Goal: Transaction & Acquisition: Download file/media

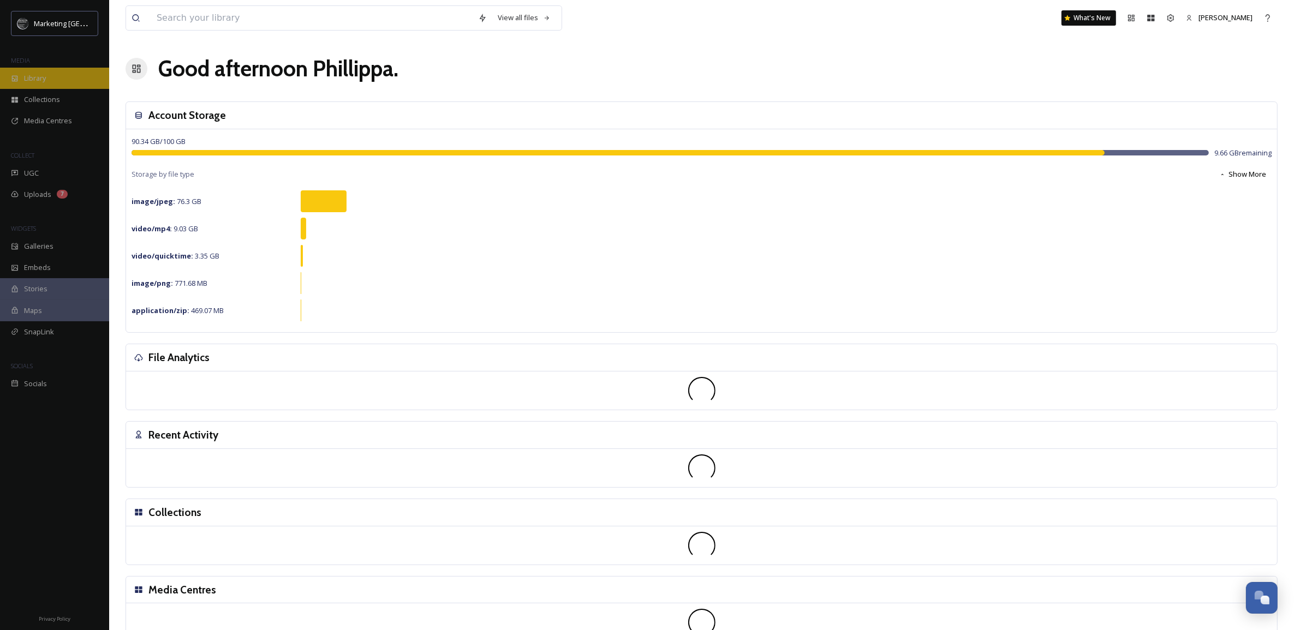
scroll to position [415, 0]
click at [36, 75] on span "Library" at bounding box center [35, 78] width 22 height 10
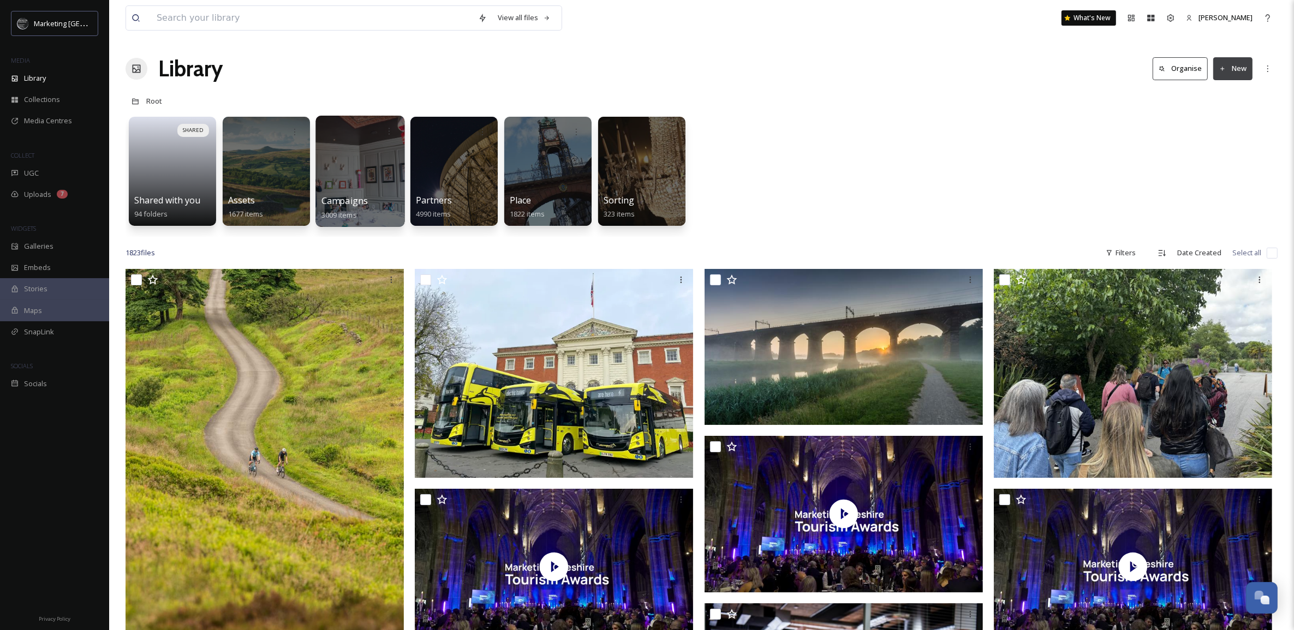
click at [367, 172] on div at bounding box center [359, 171] width 89 height 111
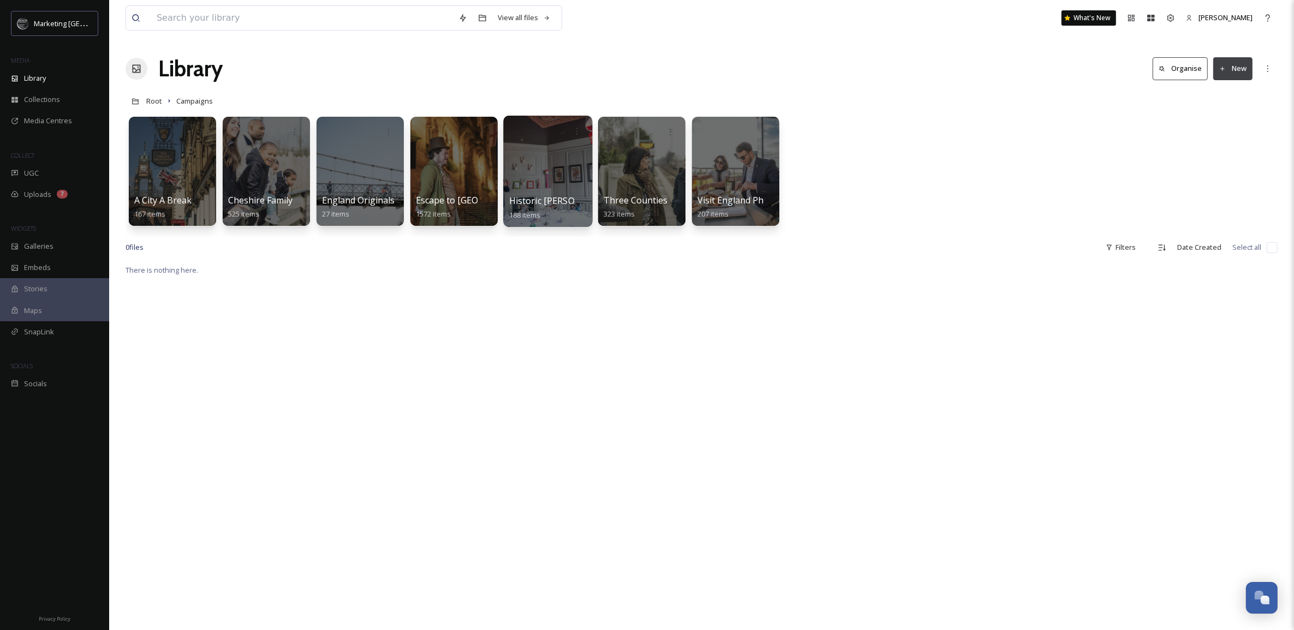
click at [549, 176] on div at bounding box center [547, 171] width 89 height 111
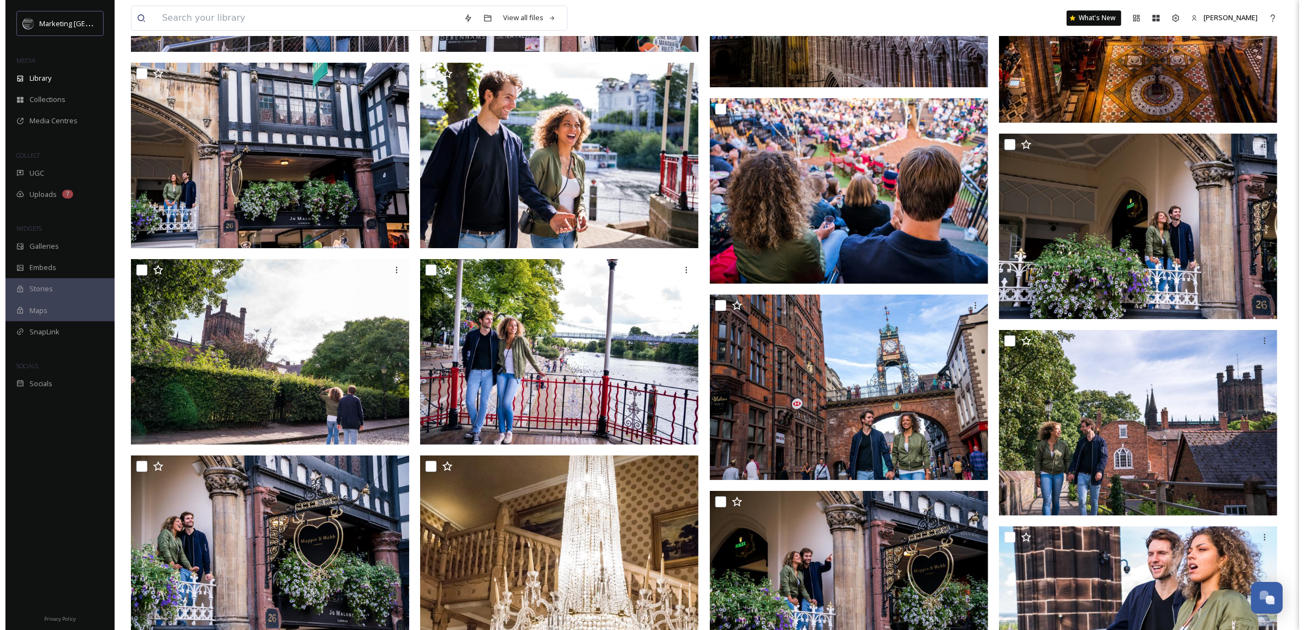
scroll to position [4069, 0]
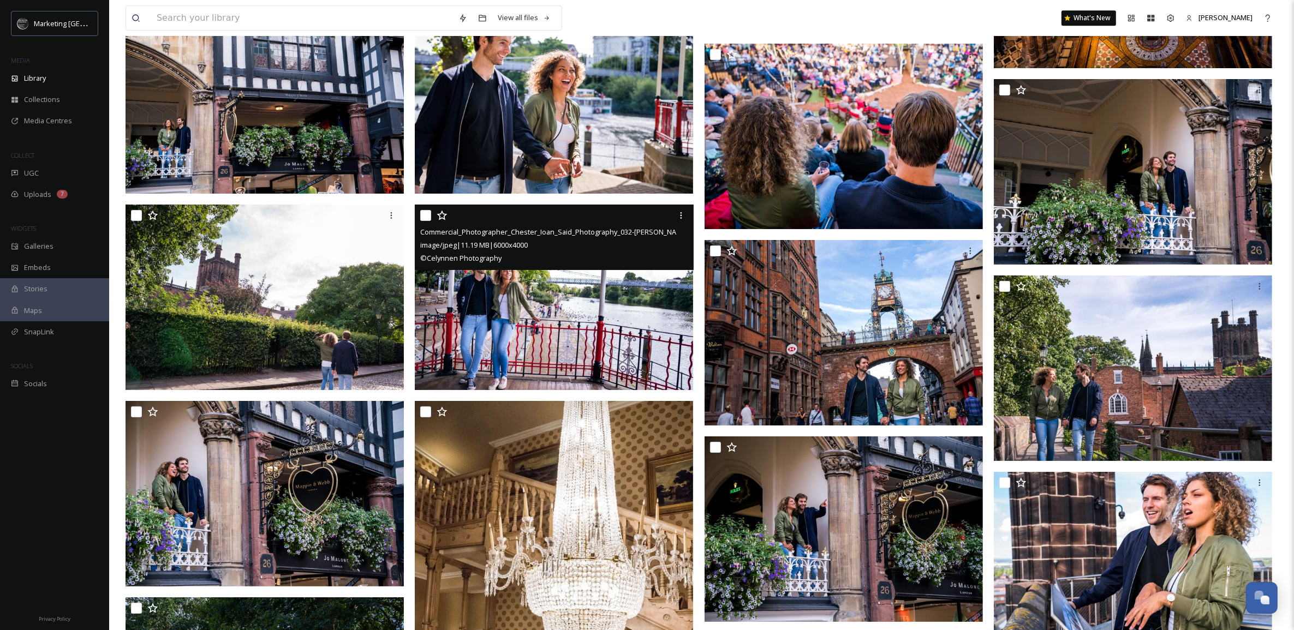
click at [603, 323] on img at bounding box center [554, 297] width 278 height 185
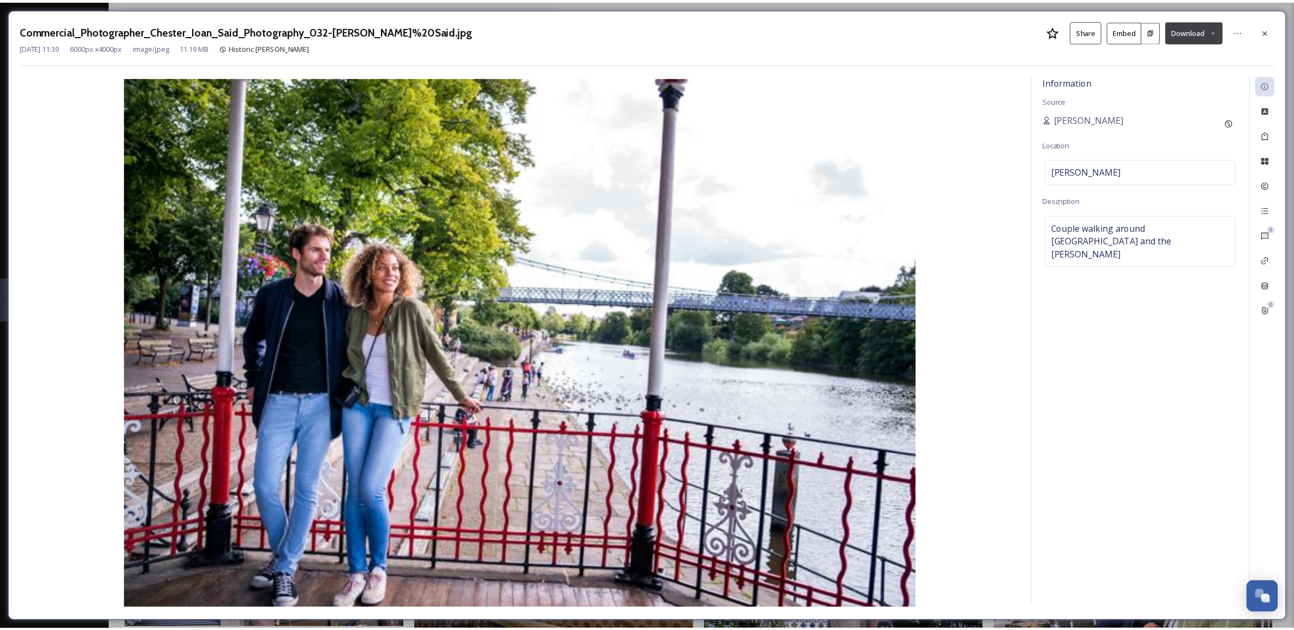
scroll to position [4105, 0]
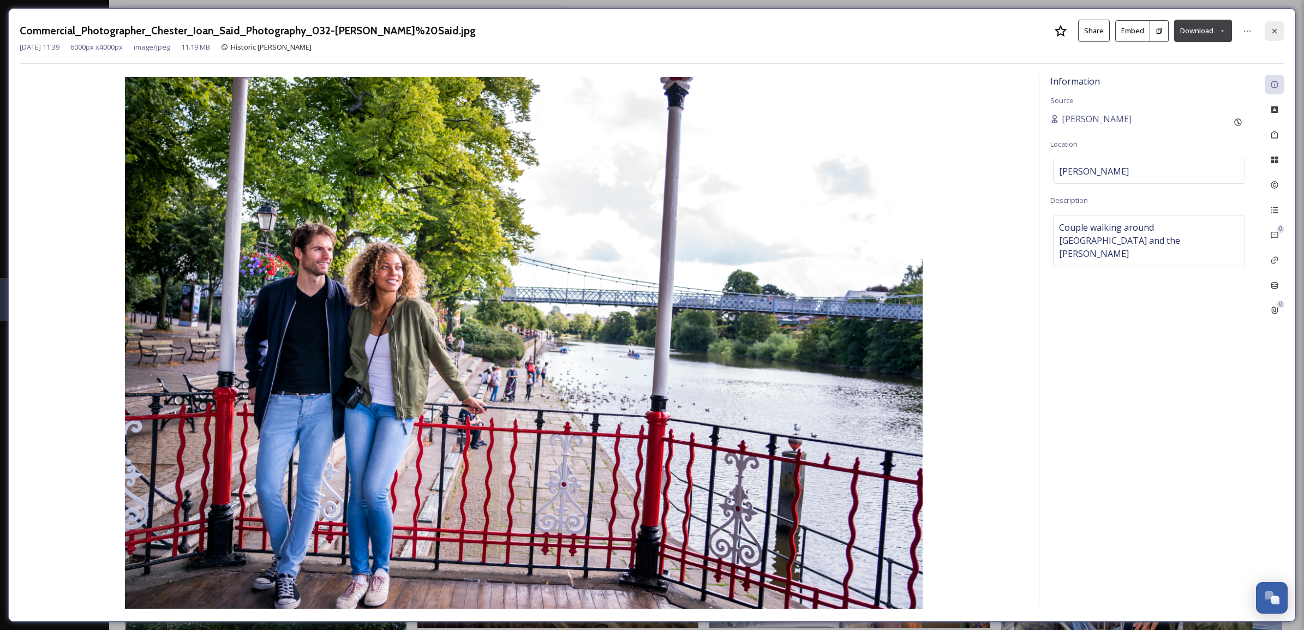
click at [1272, 28] on icon at bounding box center [1274, 31] width 9 height 9
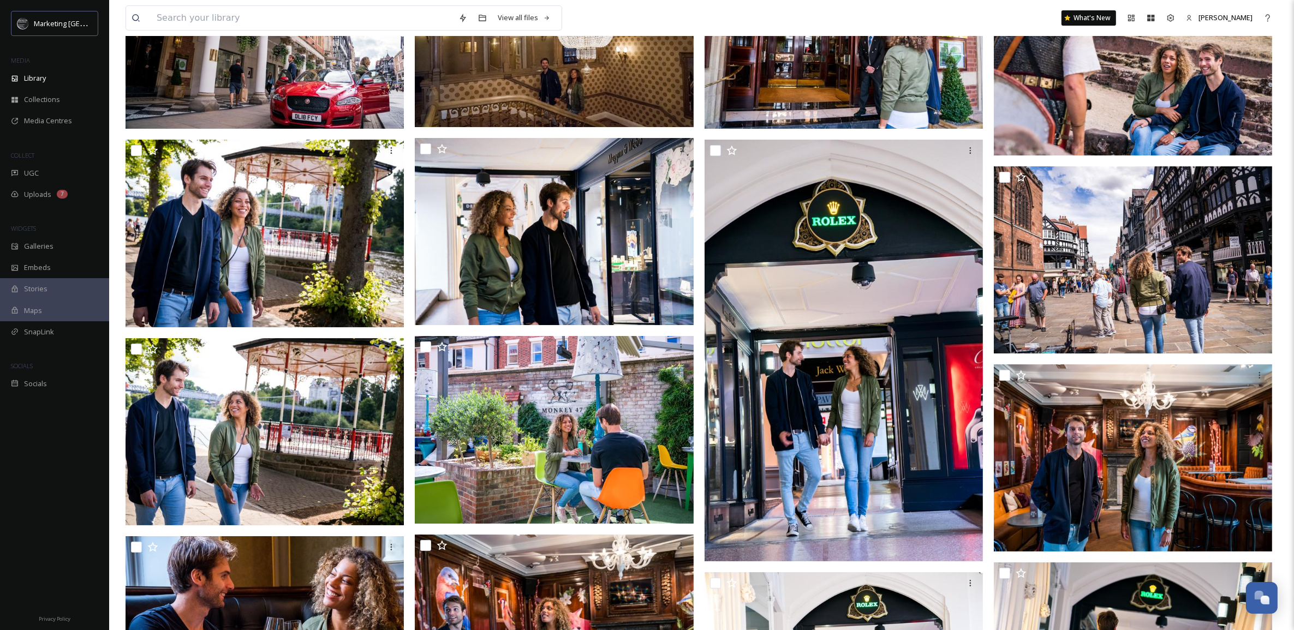
scroll to position [5623, 0]
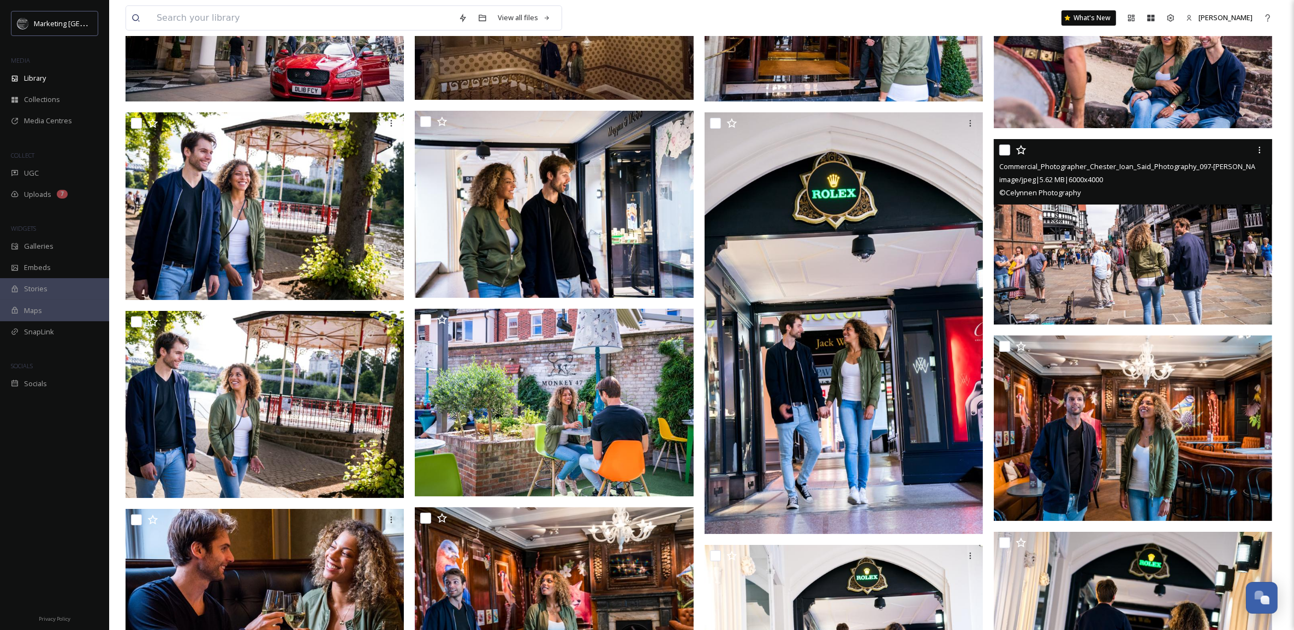
click at [1160, 296] on img at bounding box center [1132, 231] width 278 height 185
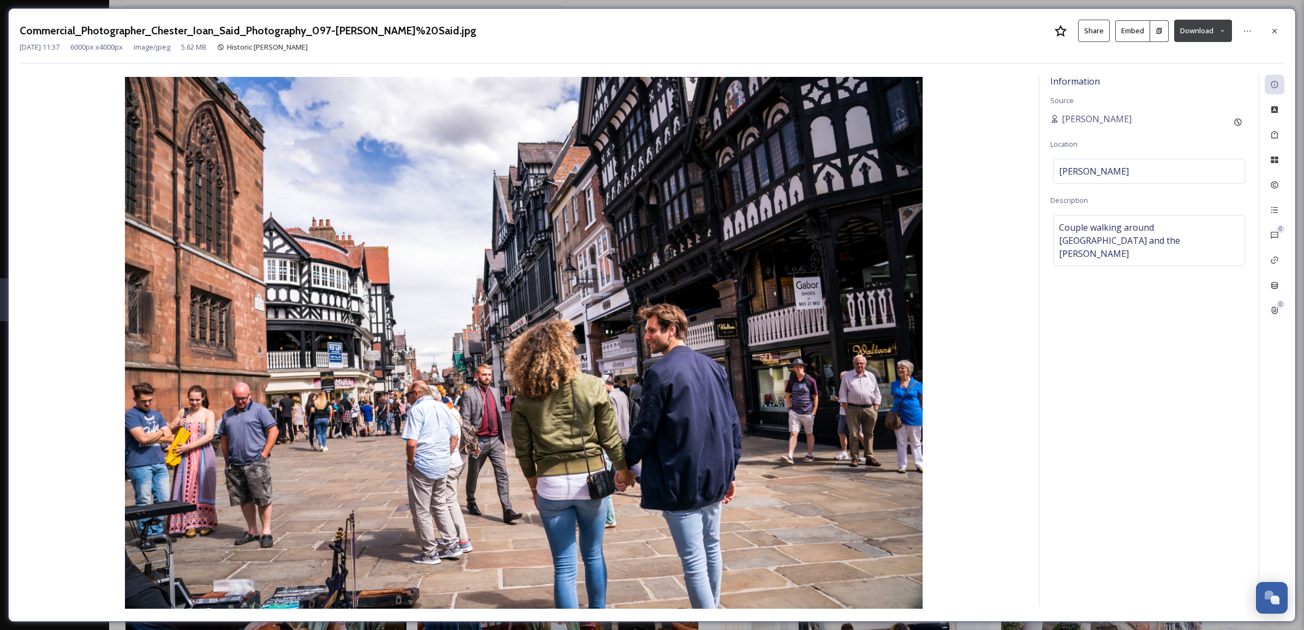
click at [1219, 32] on icon at bounding box center [1222, 30] width 7 height 7
click at [1186, 72] on span "Download Large (2000 x 1333)" at bounding box center [1171, 77] width 96 height 10
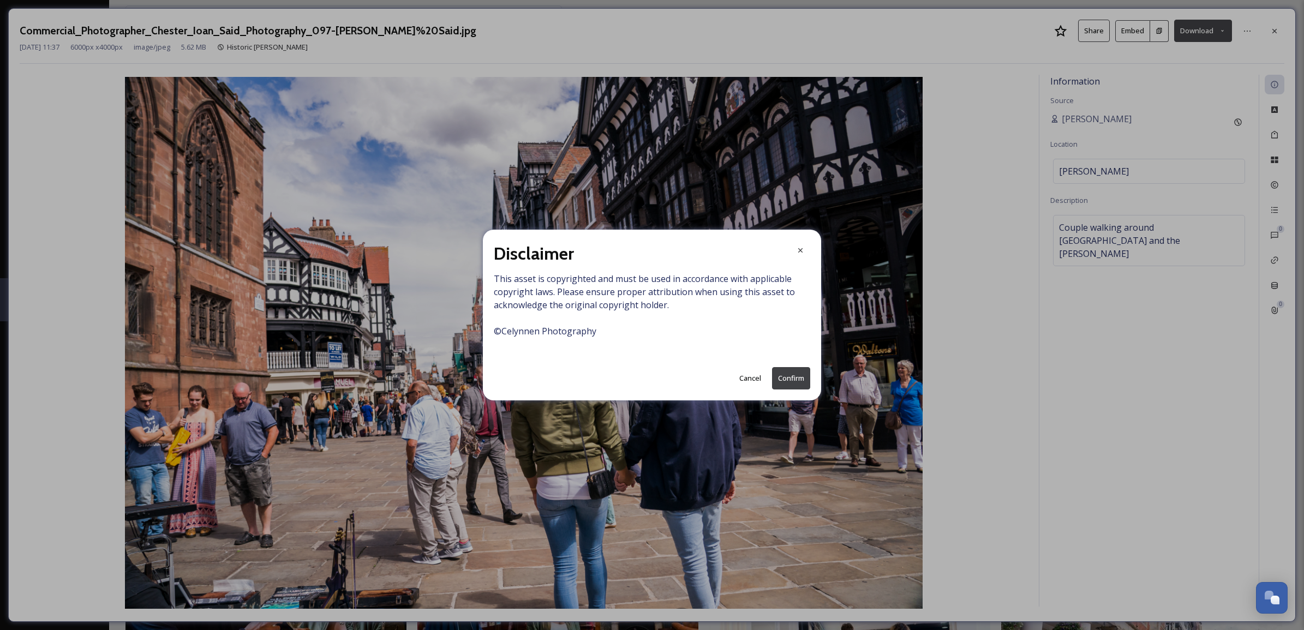
click at [801, 375] on button "Confirm" at bounding box center [791, 378] width 38 height 22
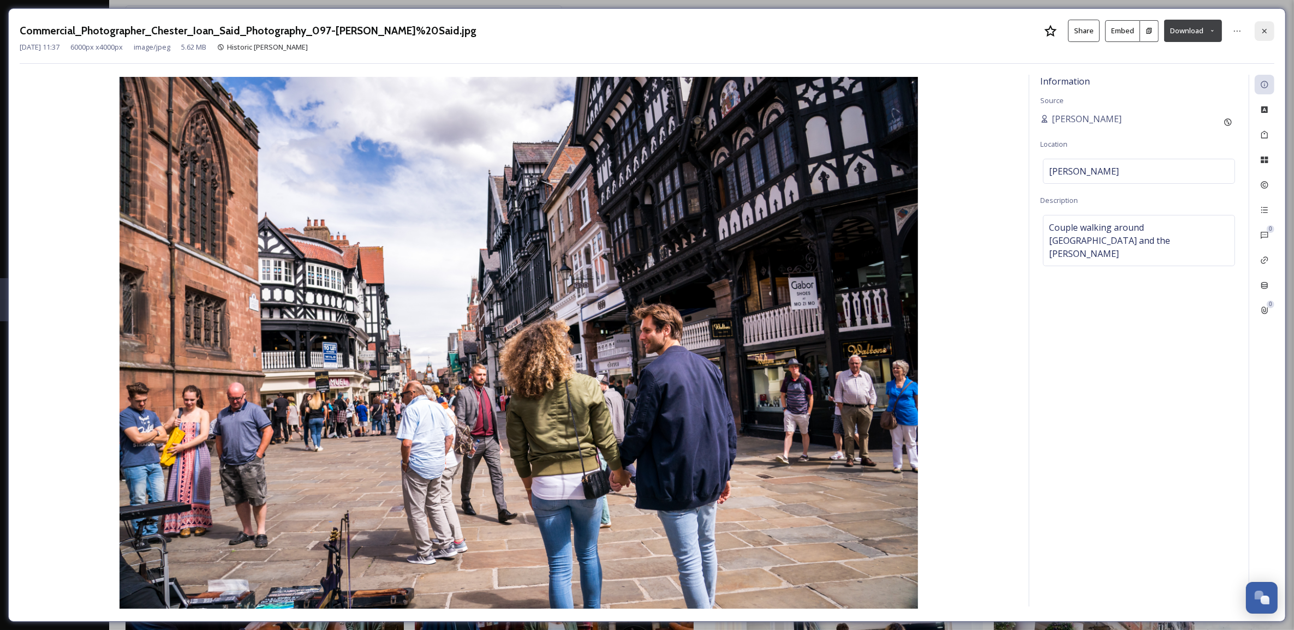
click at [1261, 27] on icon at bounding box center [1264, 31] width 9 height 9
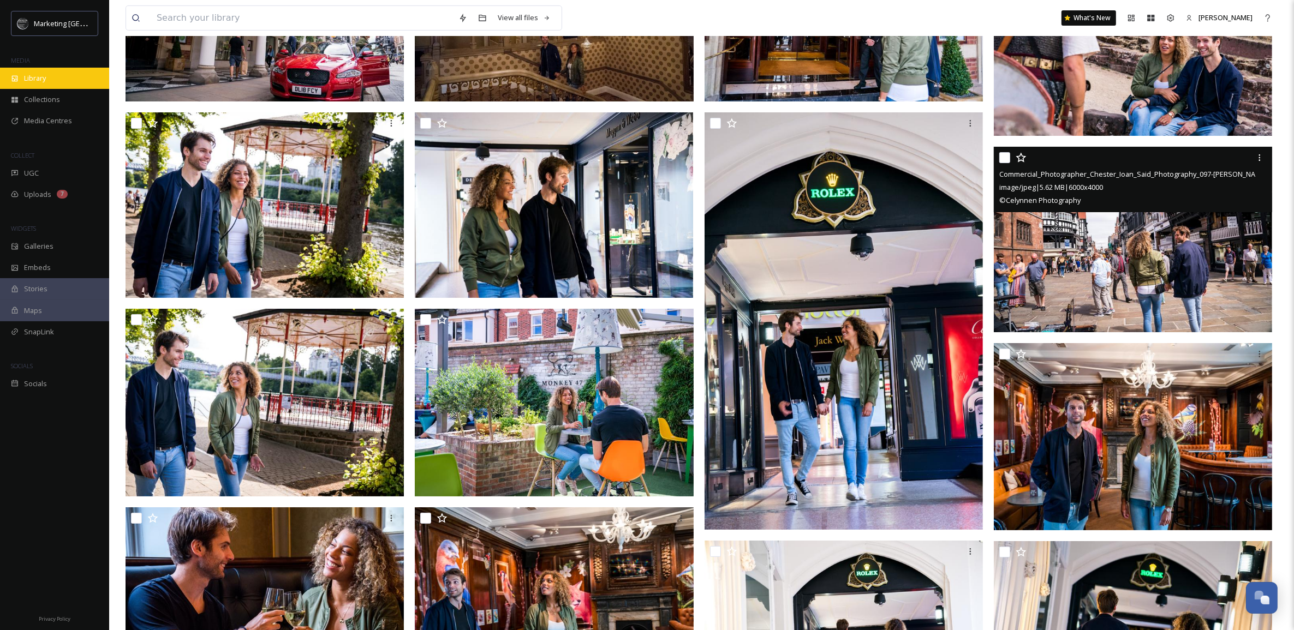
click at [28, 77] on span "Library" at bounding box center [35, 78] width 22 height 10
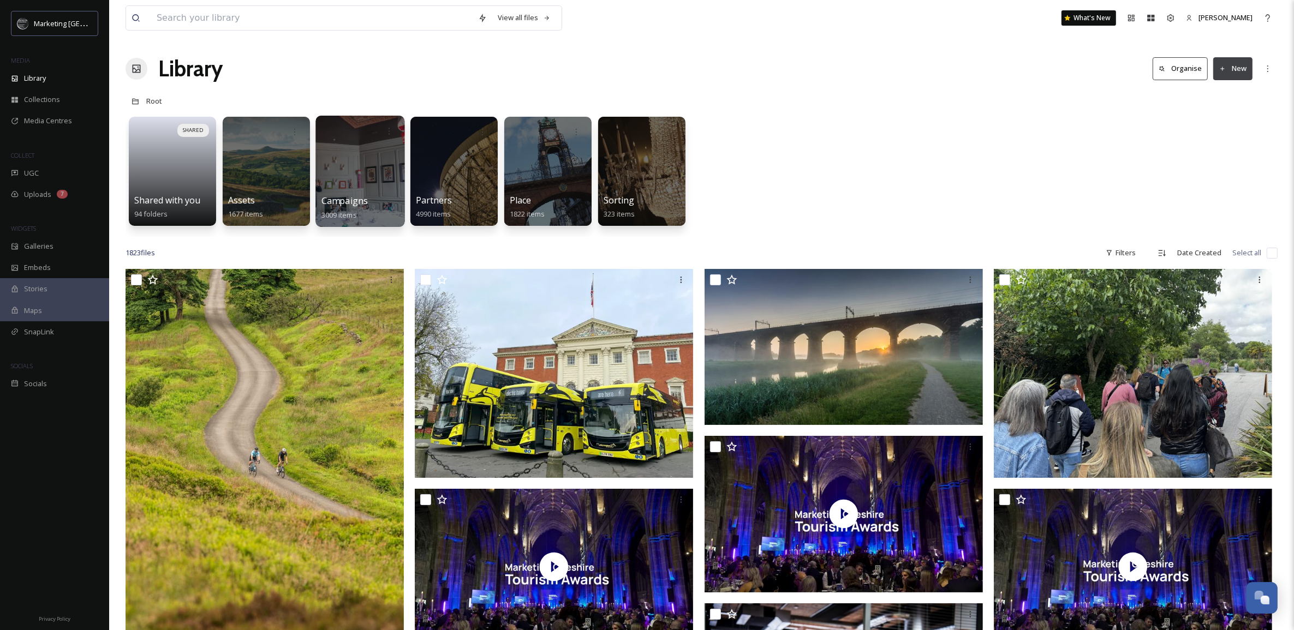
click at [364, 184] on div at bounding box center [359, 171] width 89 height 111
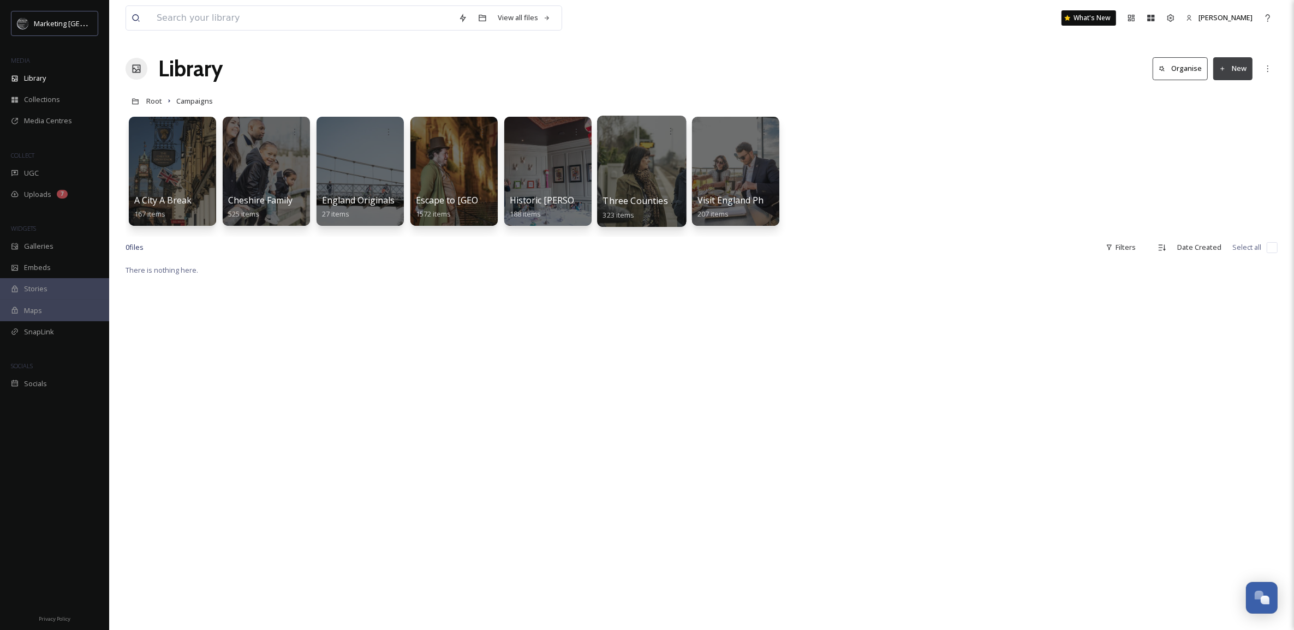
click at [653, 147] on div at bounding box center [641, 171] width 89 height 111
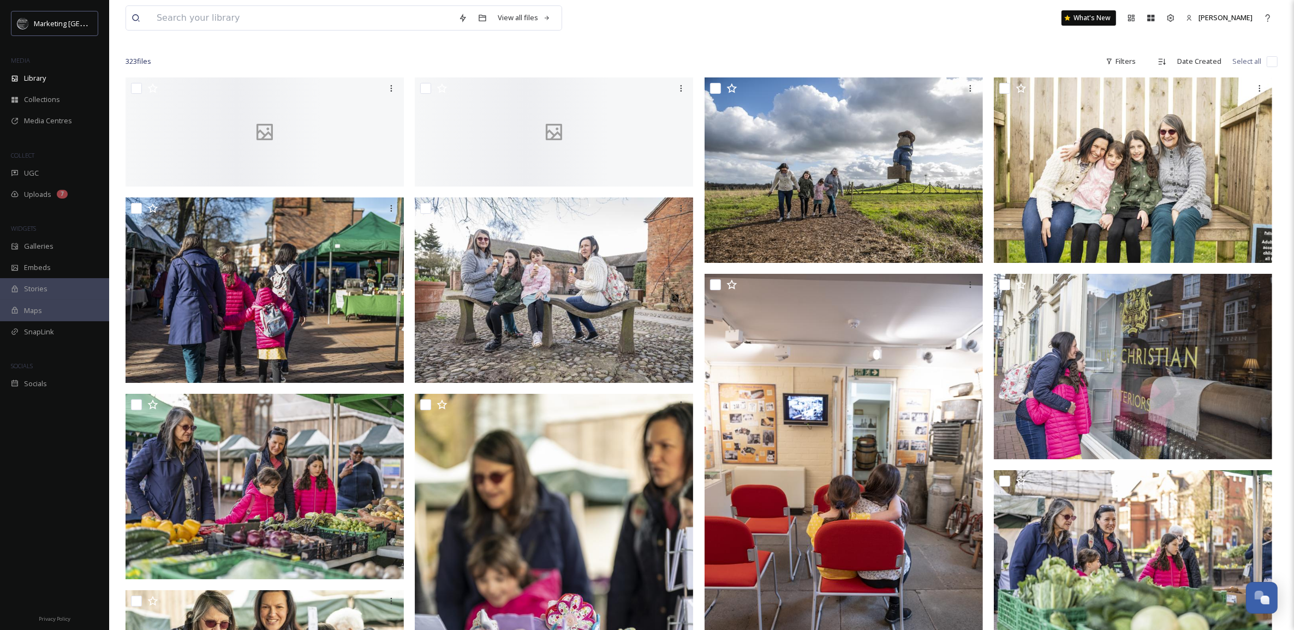
scroll to position [70, 0]
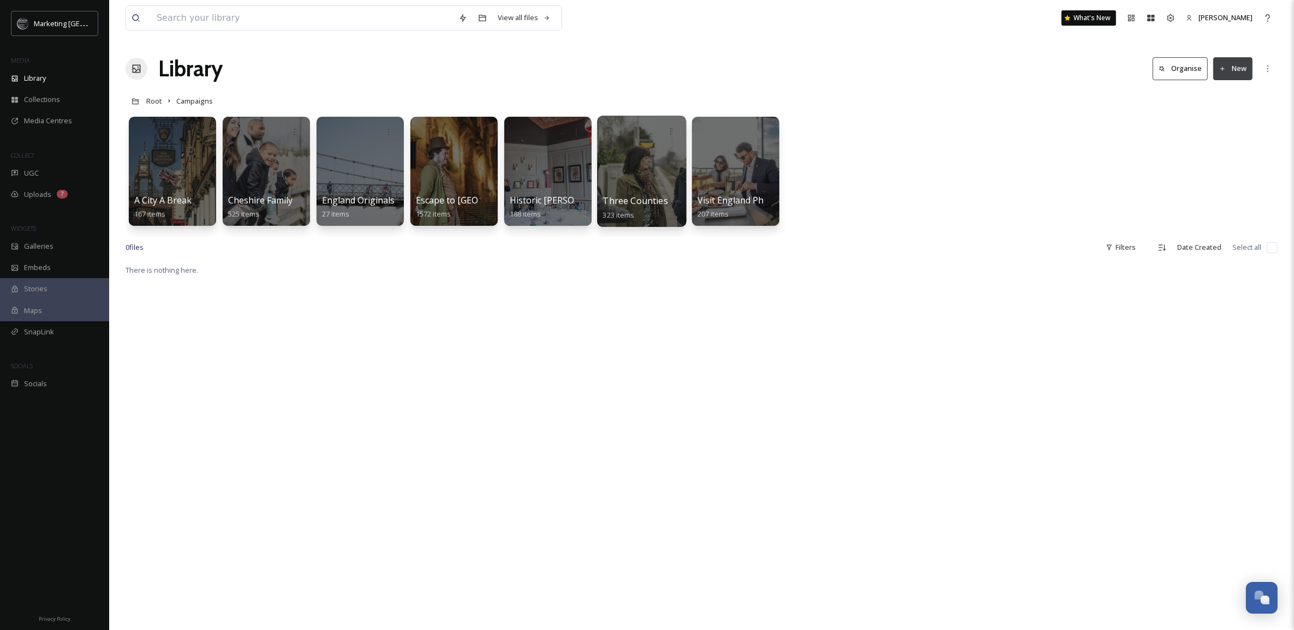
click at [639, 184] on div at bounding box center [641, 171] width 89 height 111
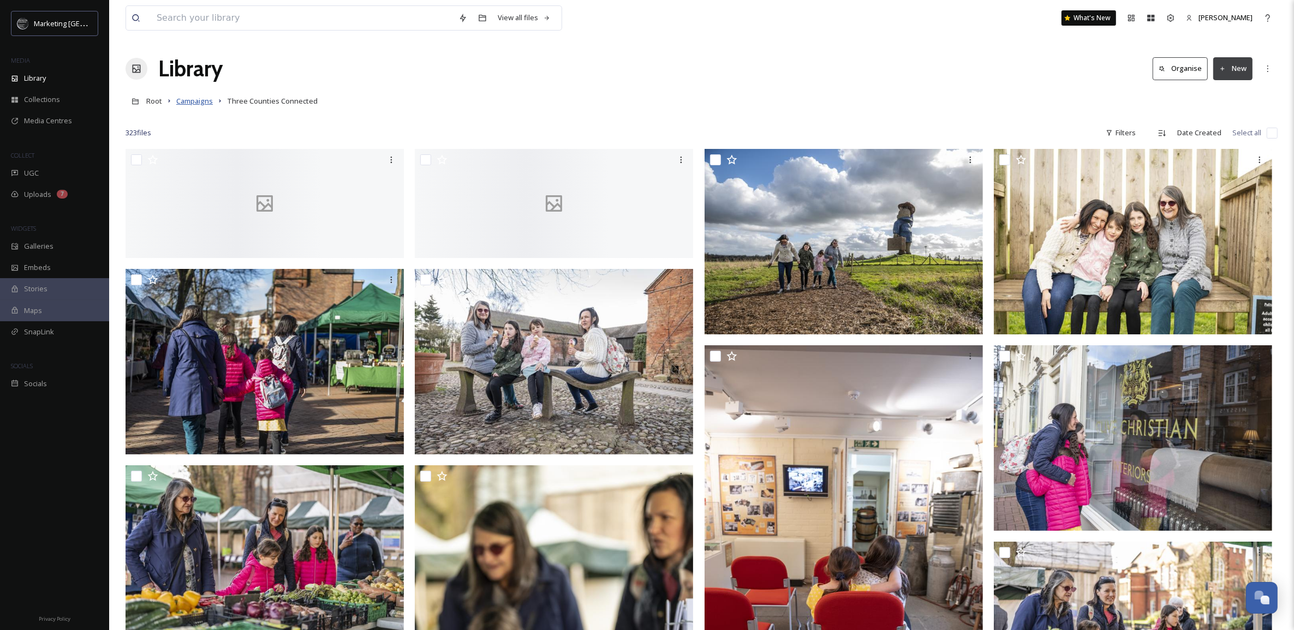
click at [193, 101] on span "Campaigns" at bounding box center [194, 101] width 37 height 10
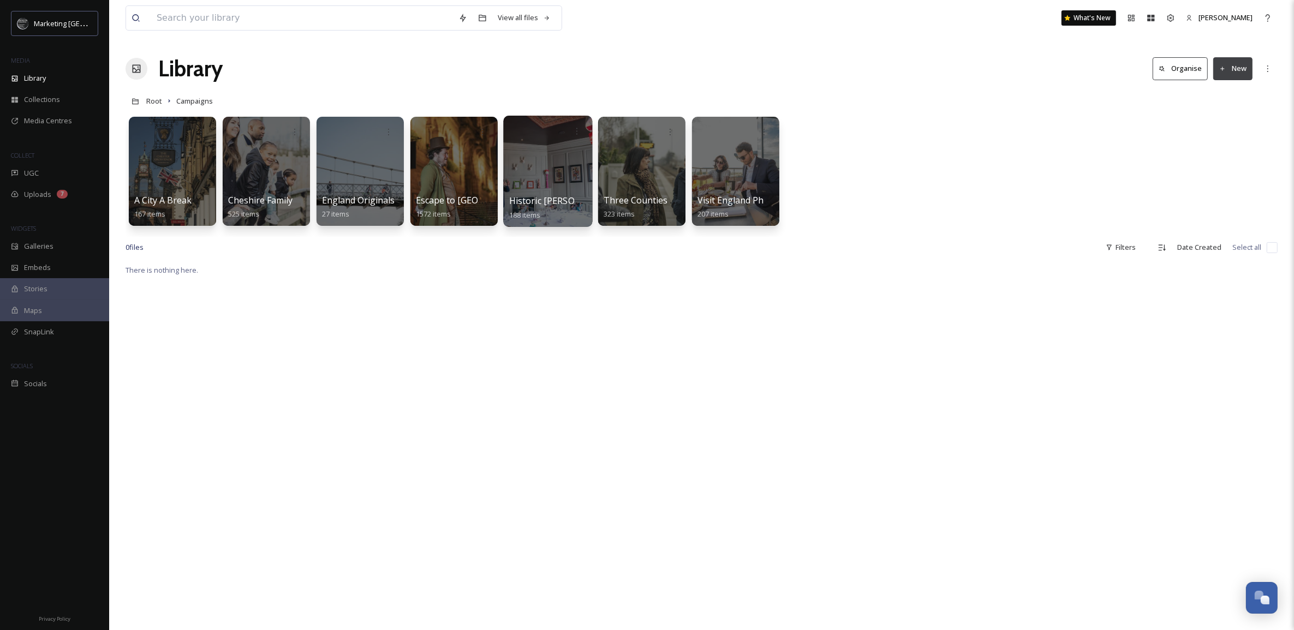
click at [525, 168] on div at bounding box center [547, 171] width 89 height 111
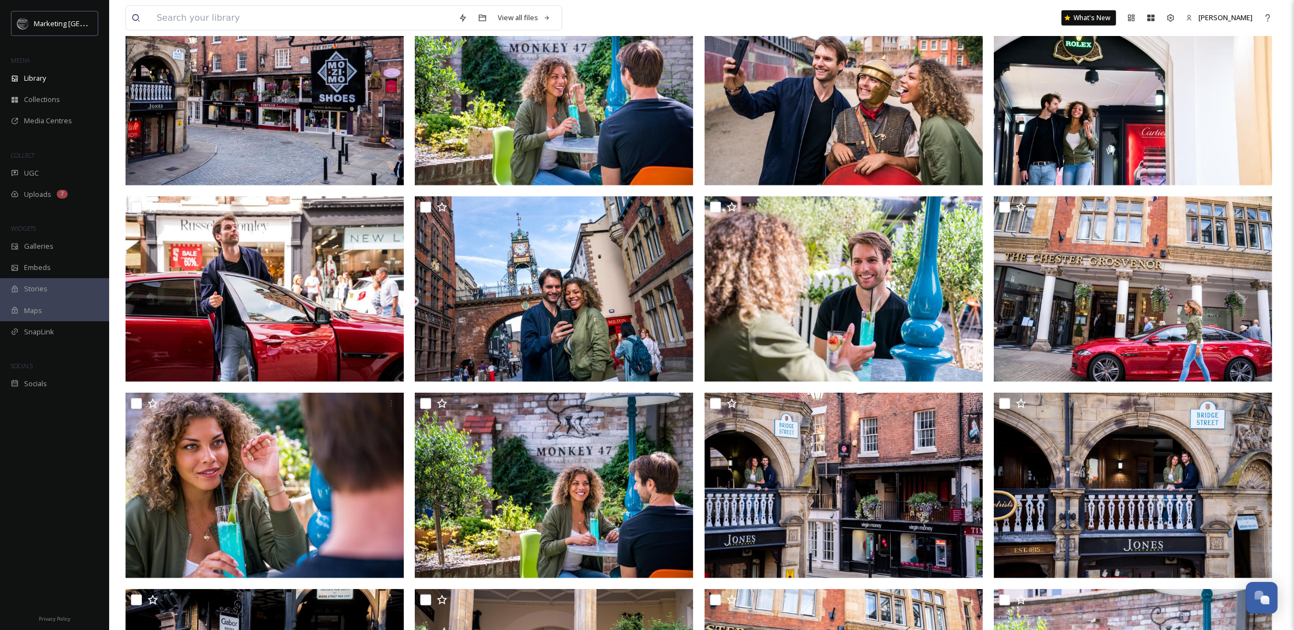
scroll to position [1364, 0]
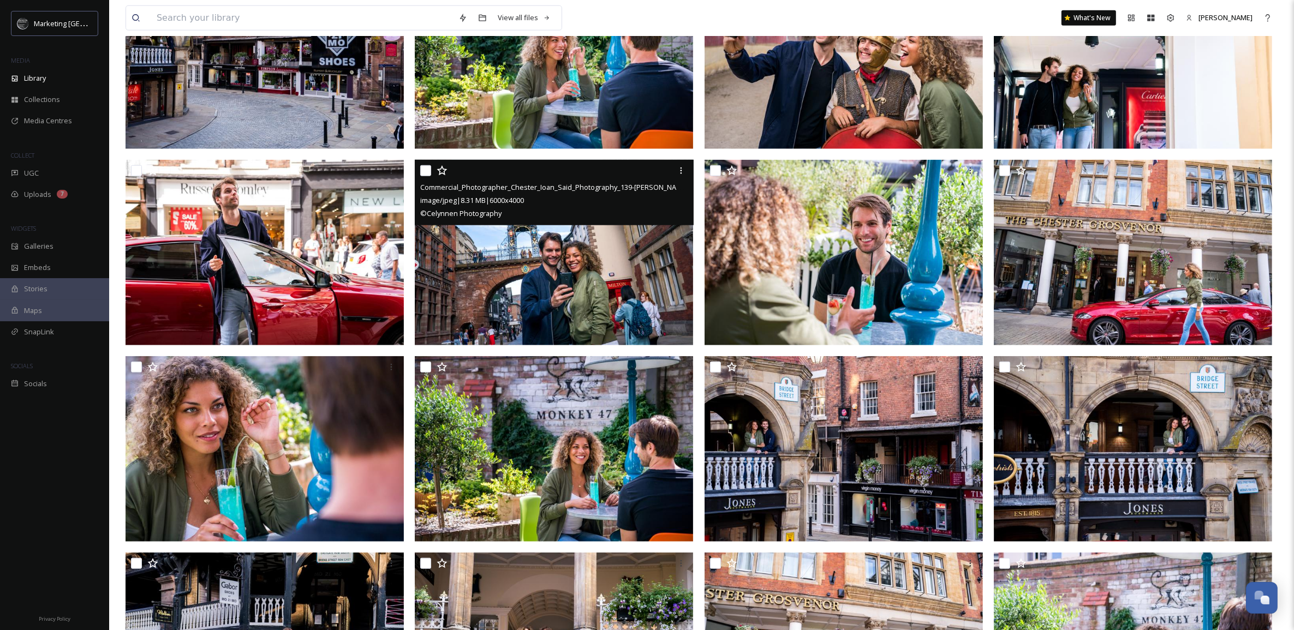
click at [585, 326] on img at bounding box center [554, 252] width 278 height 185
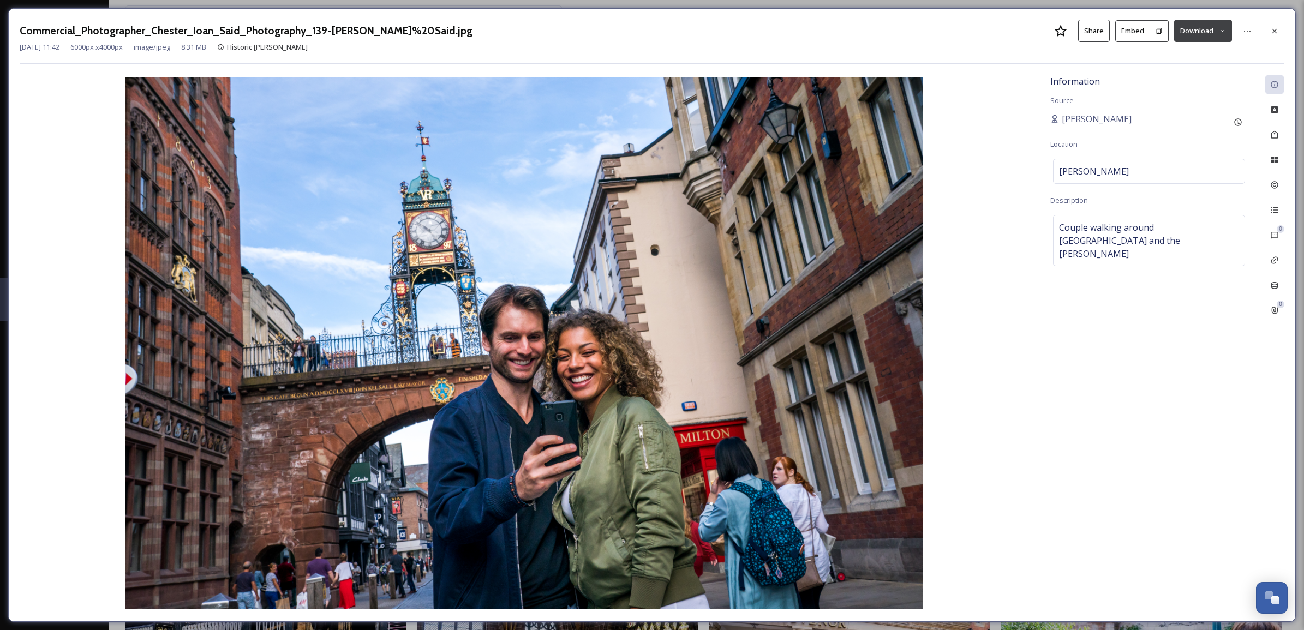
click at [1221, 26] on button "Download" at bounding box center [1203, 31] width 58 height 22
click at [1188, 75] on span "Download Large (2000 x 1333)" at bounding box center [1171, 77] width 96 height 10
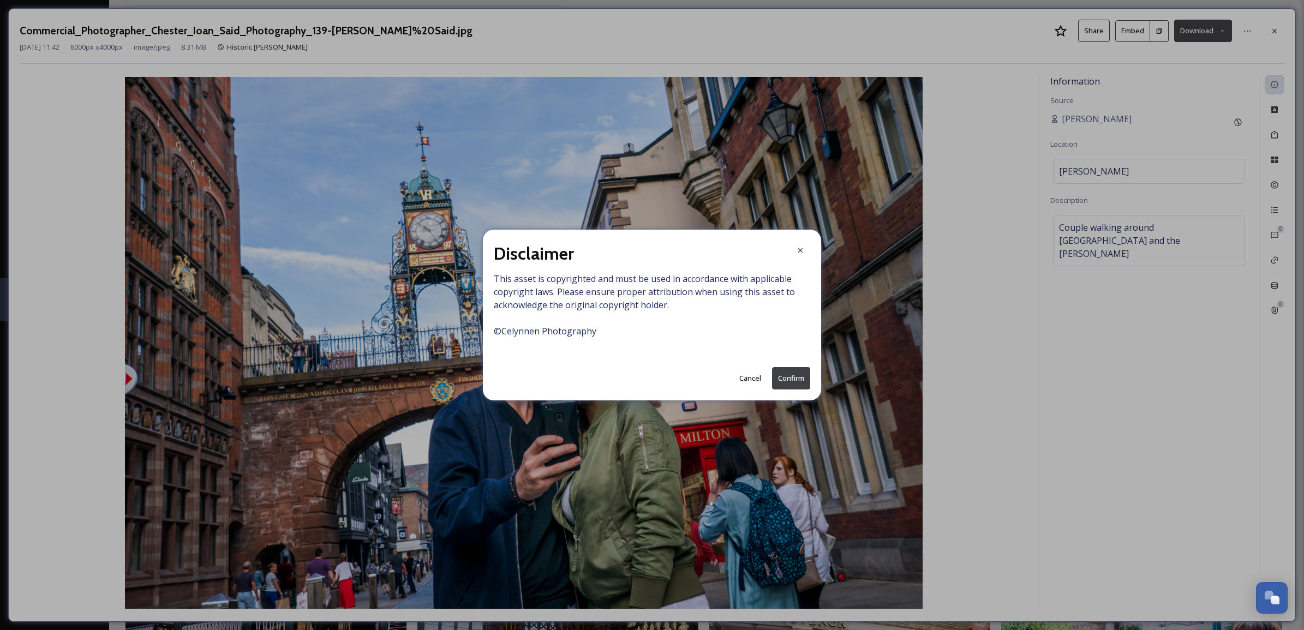
click at [794, 380] on button "Confirm" at bounding box center [791, 378] width 38 height 22
